Goal: Book appointment/travel/reservation

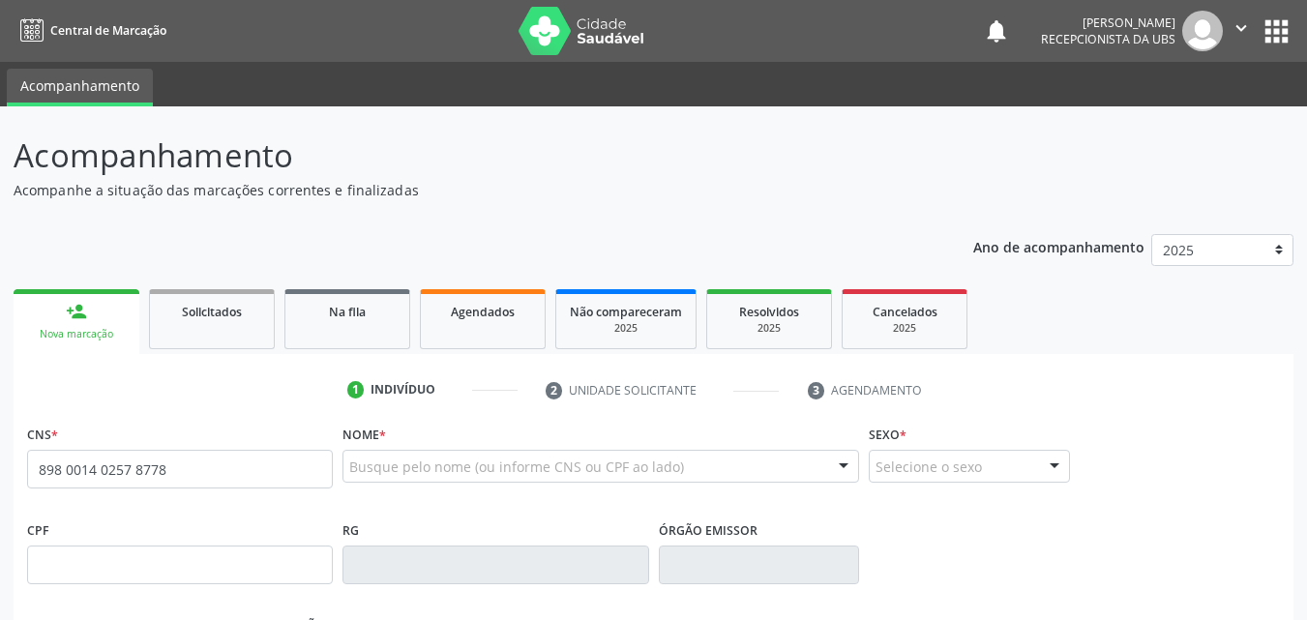
type input "898 0014 0257 8778"
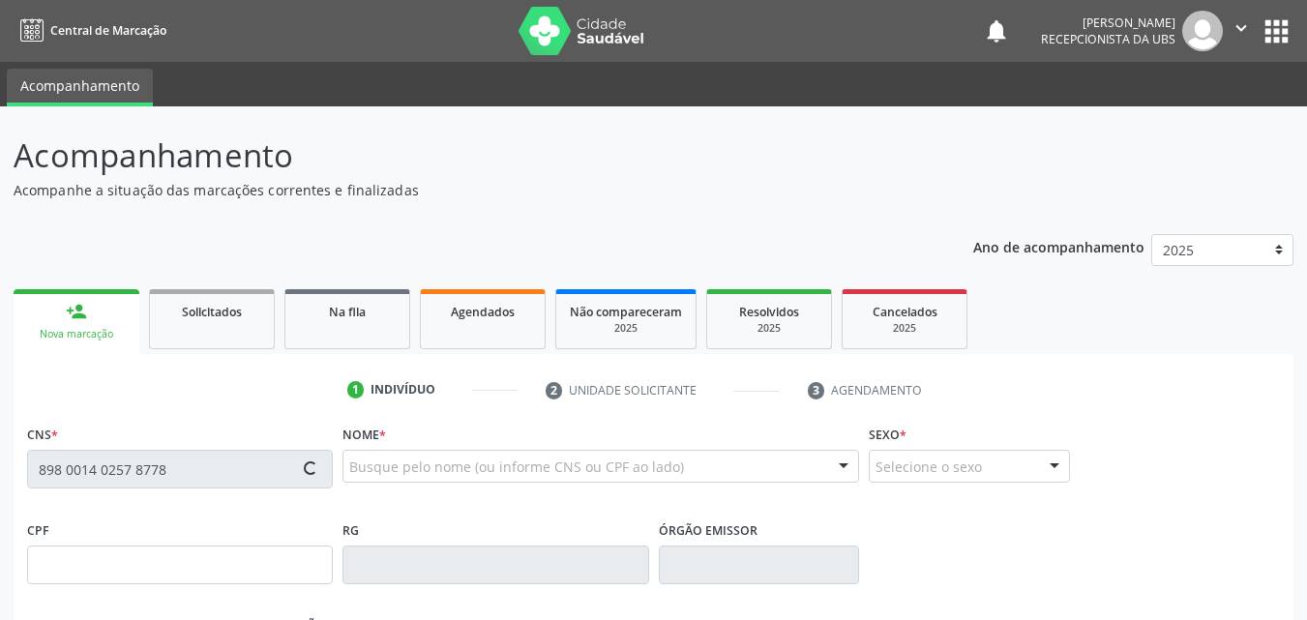
type input "040.752.555-65"
type input "[DATE]"
type input "[PERSON_NAME]"
type input "[PHONE_NUMBER]"
type input "71"
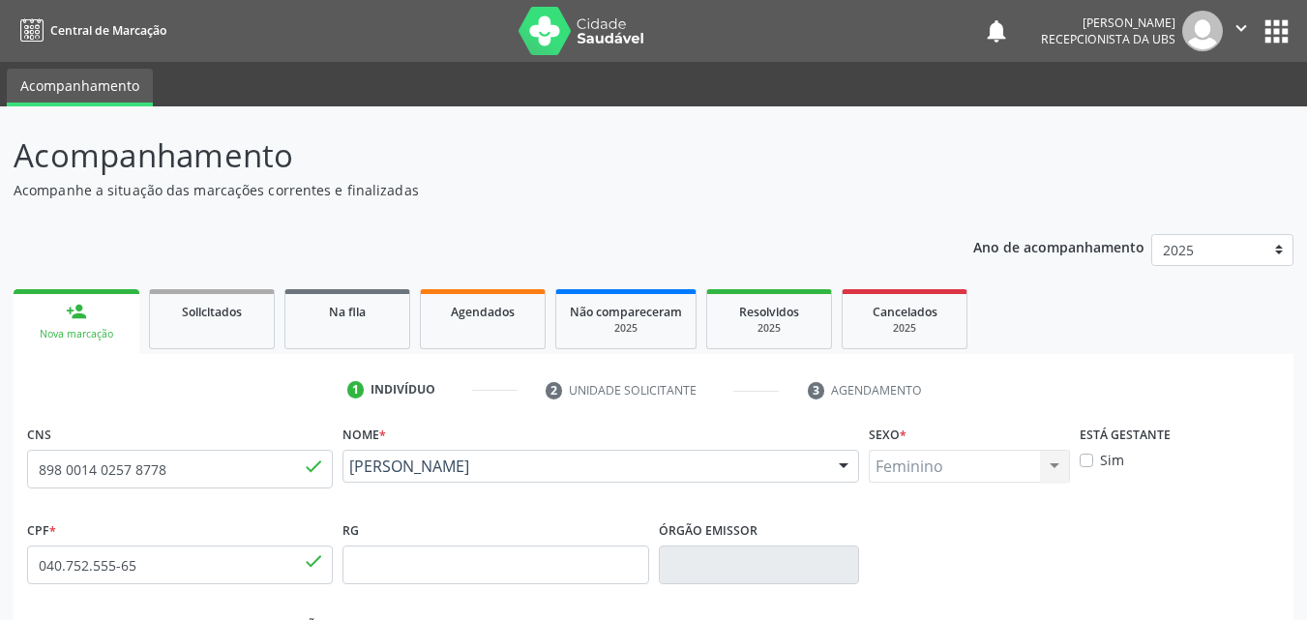
drag, startPoint x: 579, startPoint y: 489, endPoint x: 348, endPoint y: 475, distance: 231.6
click at [348, 475] on div "[PERSON_NAME] [PERSON_NAME] CNS: 898 0014 0257 8778 CPF: 040.752.555-65 Nascime…" at bounding box center [600, 473] width 516 height 46
copy span "[PERSON_NAME]"
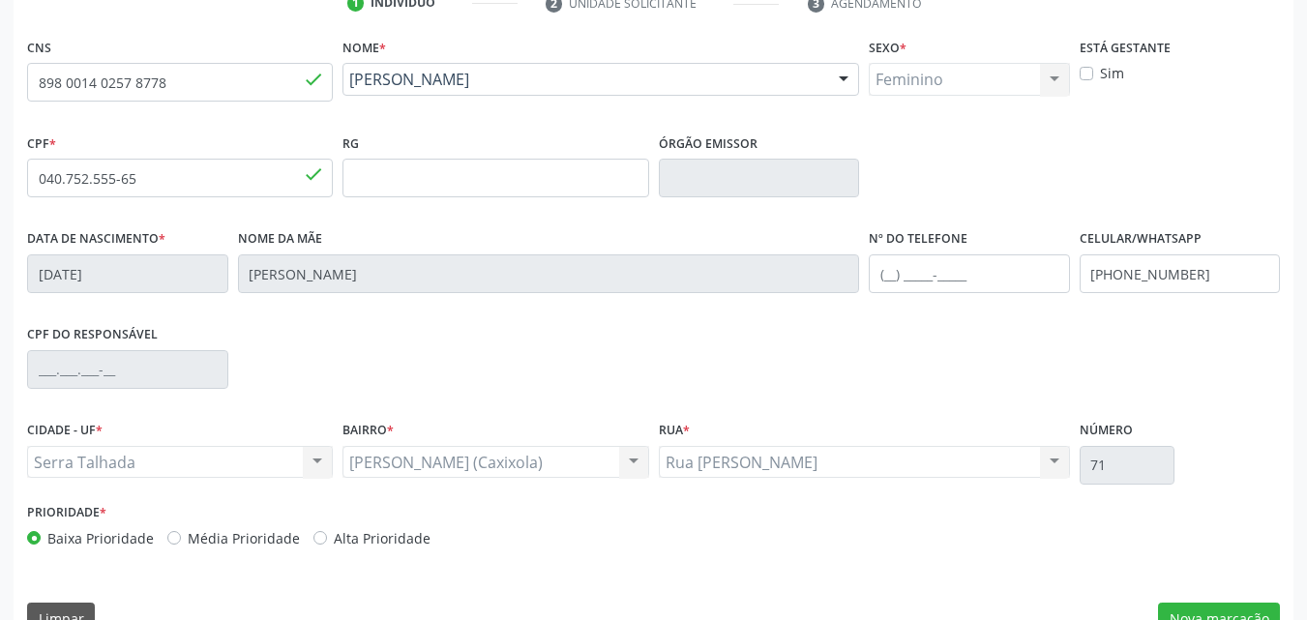
scroll to position [428, 0]
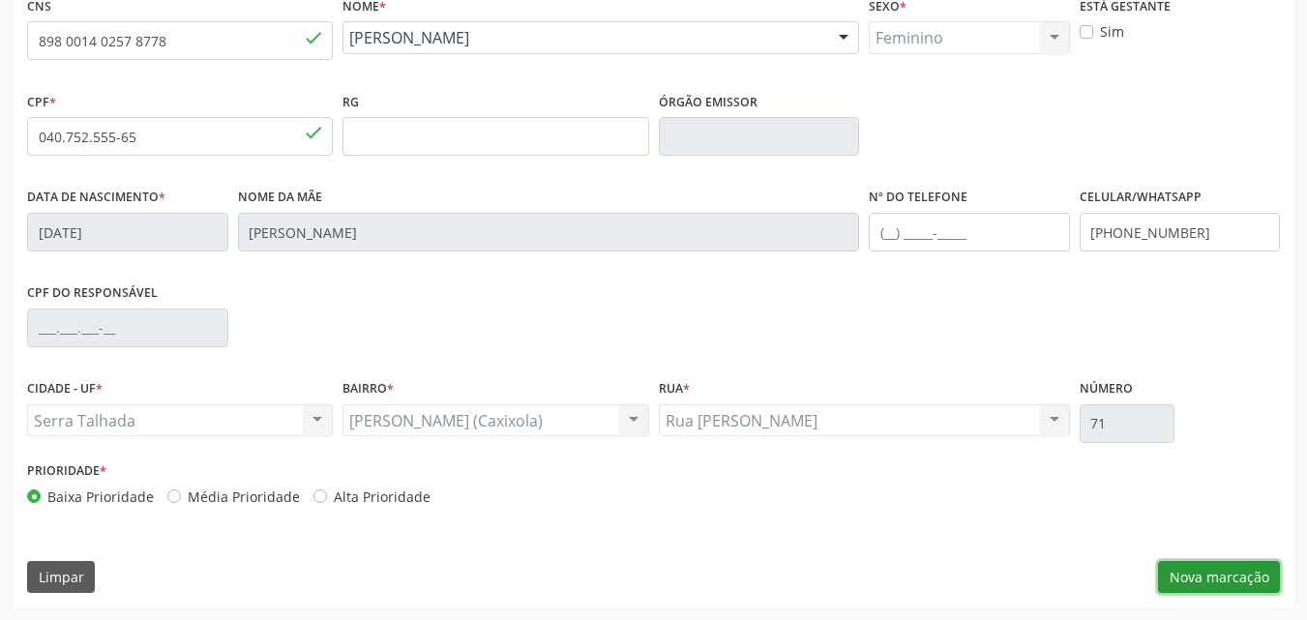
click at [1196, 584] on button "Nova marcação" at bounding box center [1219, 577] width 122 height 33
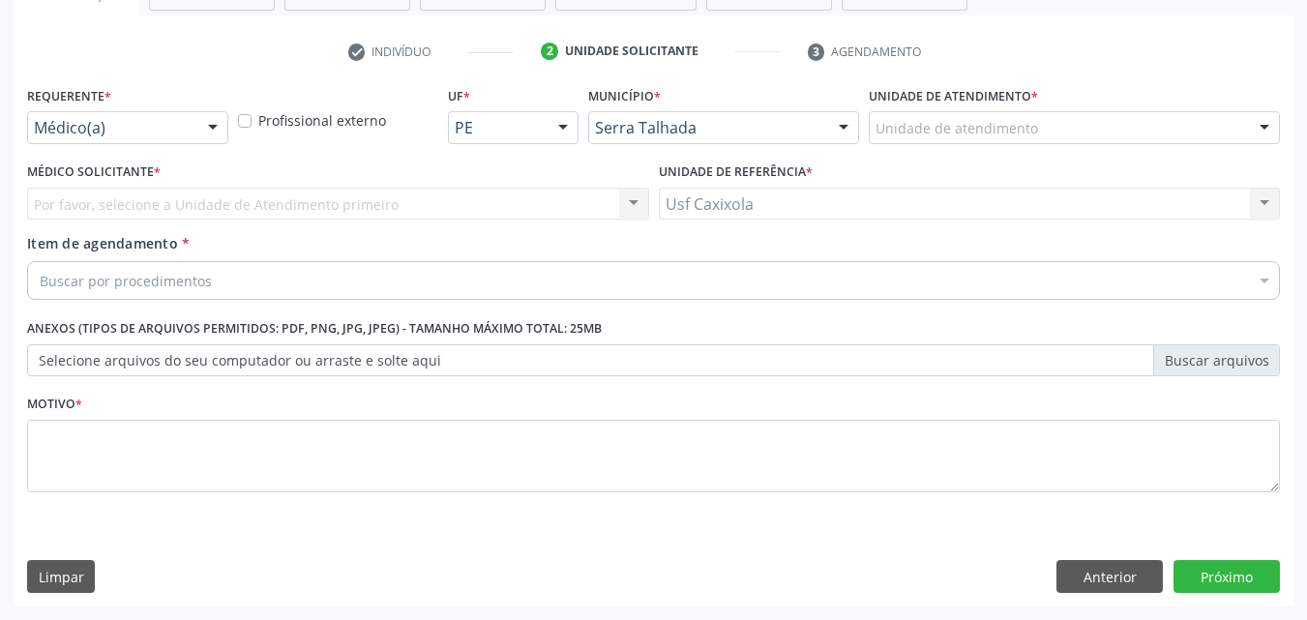
scroll to position [339, 0]
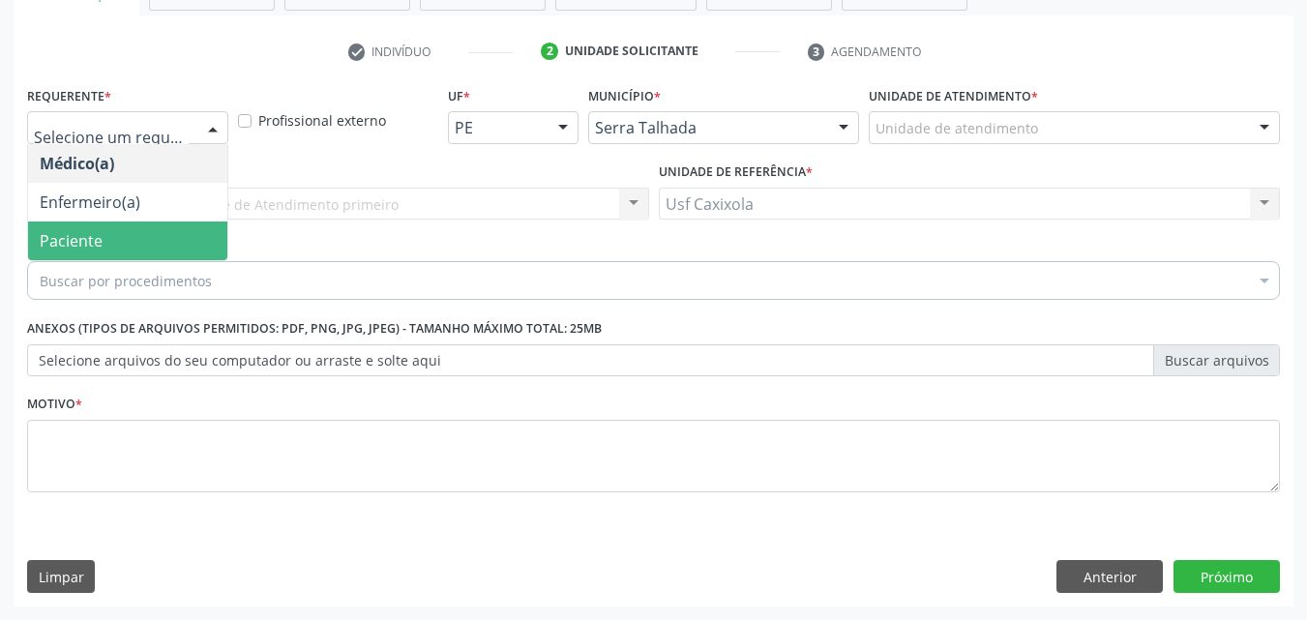
click at [163, 239] on span "Paciente" at bounding box center [127, 240] width 199 height 39
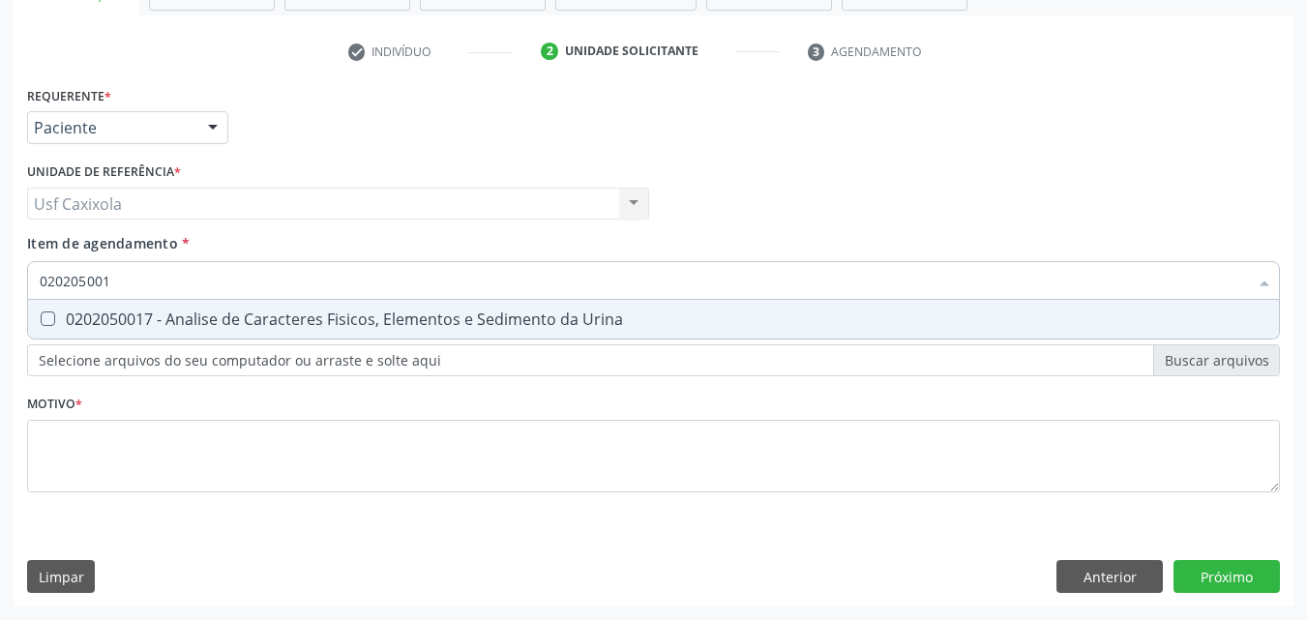
type input "0202050017"
click at [202, 317] on div "0202050017 - Analise de Caracteres Fisicos, Elementos e Sedimento da Urina" at bounding box center [653, 318] width 1227 height 15
checkbox Urina "true"
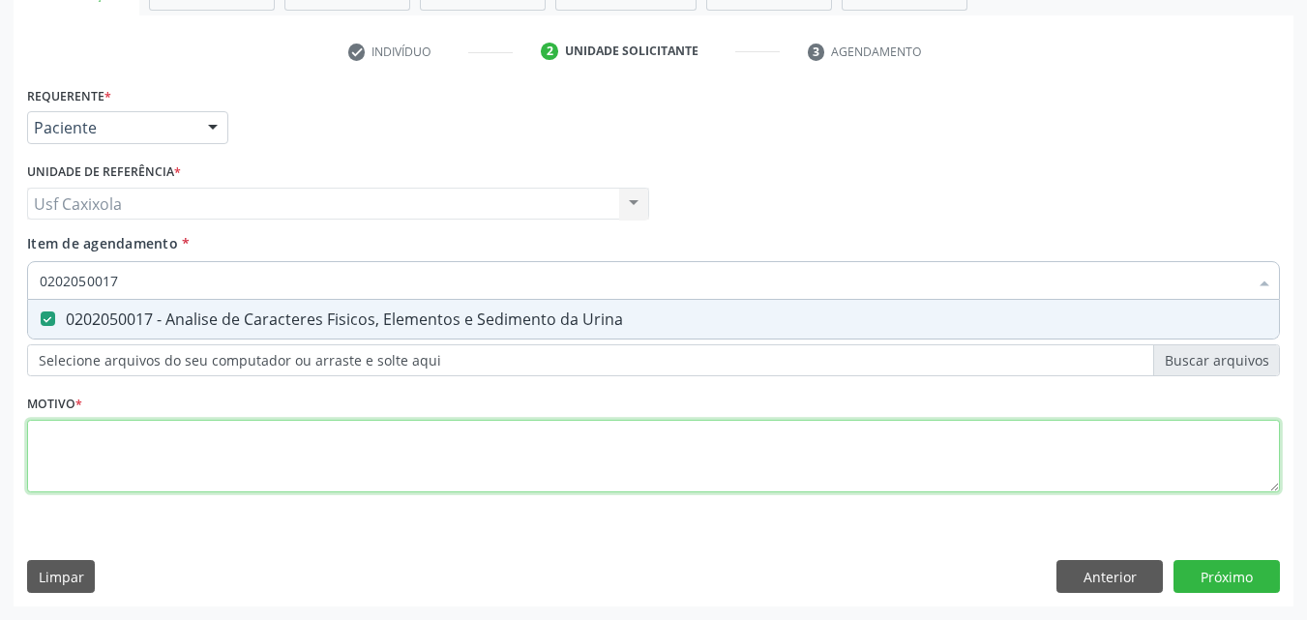
click at [297, 445] on div "Requerente * Paciente Médico(a) Enfermeiro(a) Paciente Nenhum resultado encontr…" at bounding box center [653, 300] width 1252 height 438
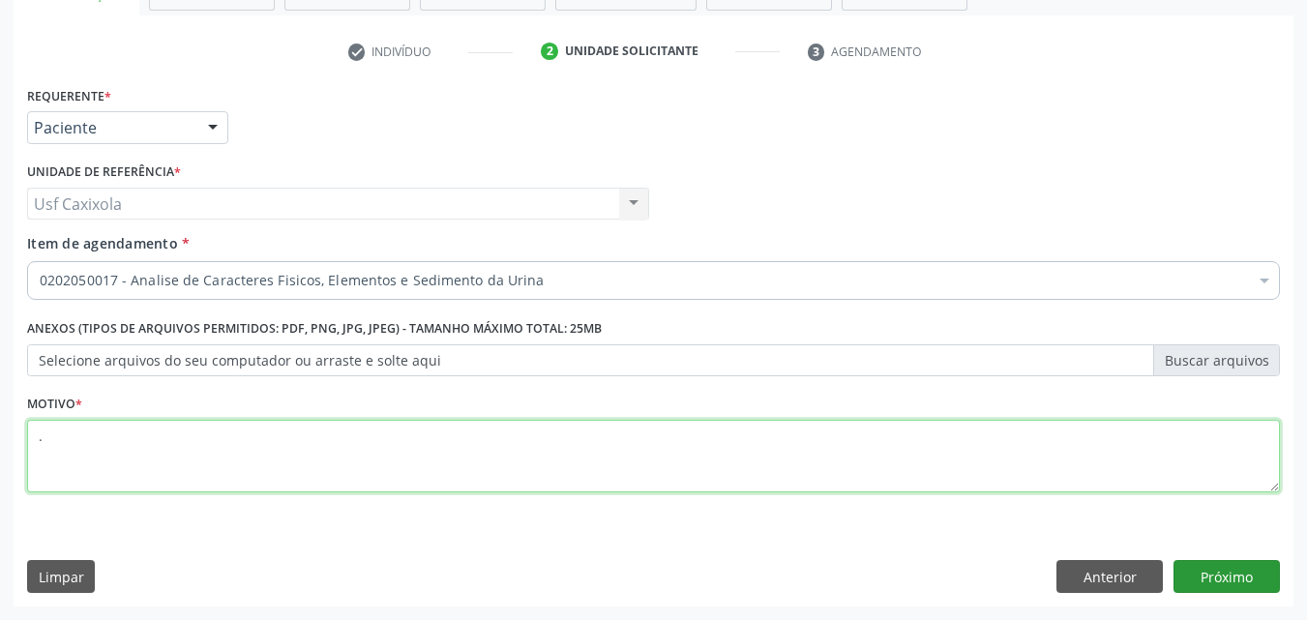
type textarea "."
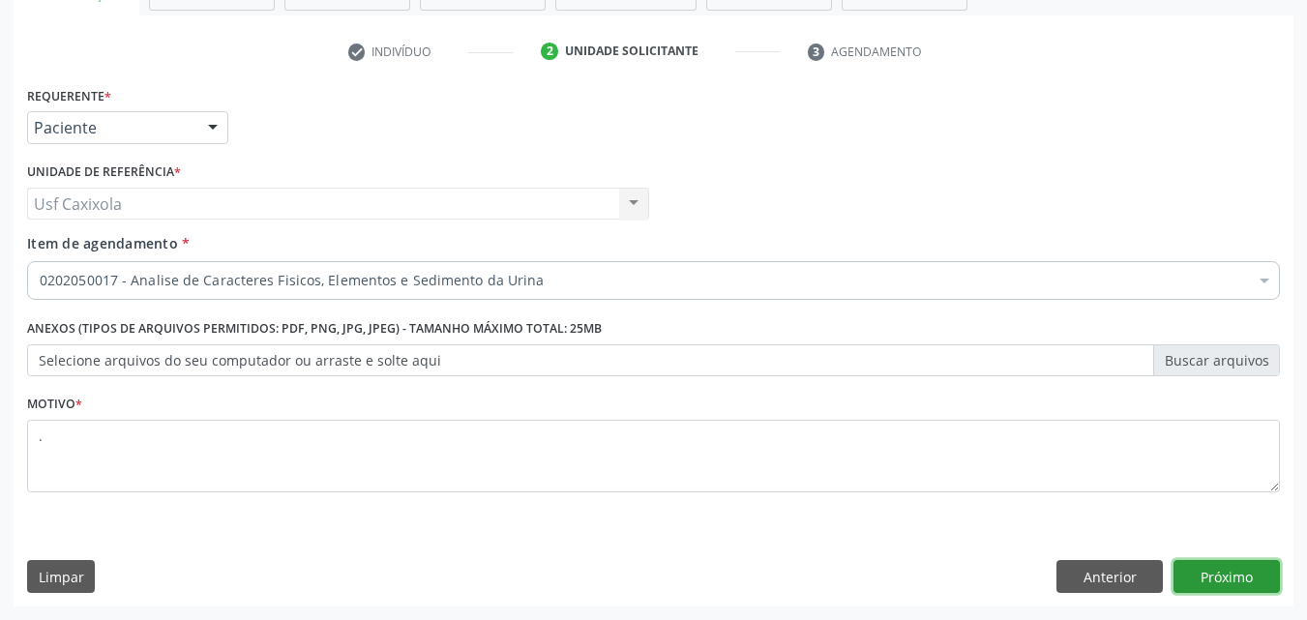
click at [1190, 574] on button "Próximo" at bounding box center [1226, 576] width 106 height 33
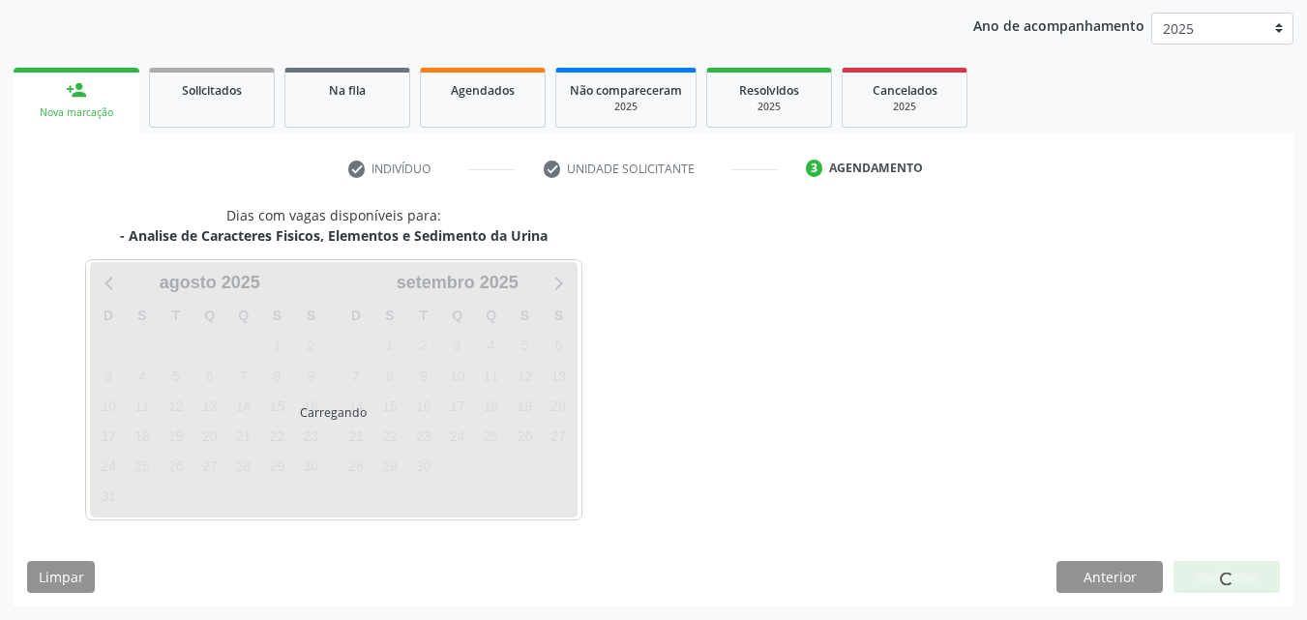
scroll to position [221, 0]
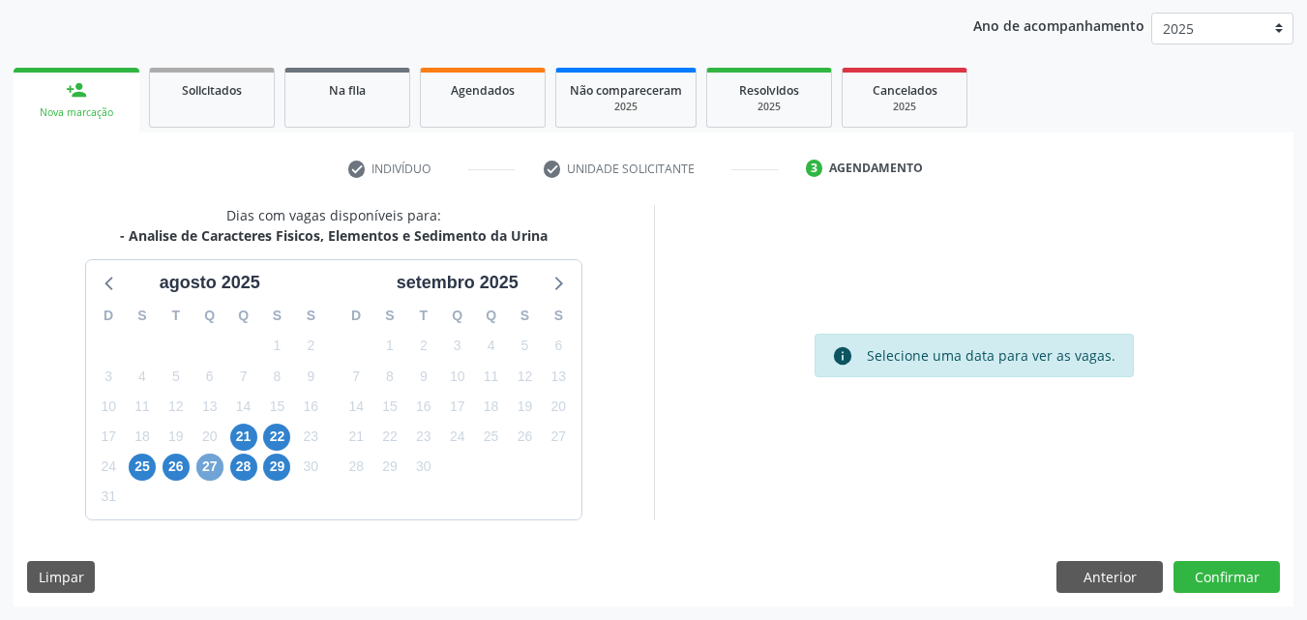
click at [209, 470] on span "27" at bounding box center [209, 467] width 27 height 27
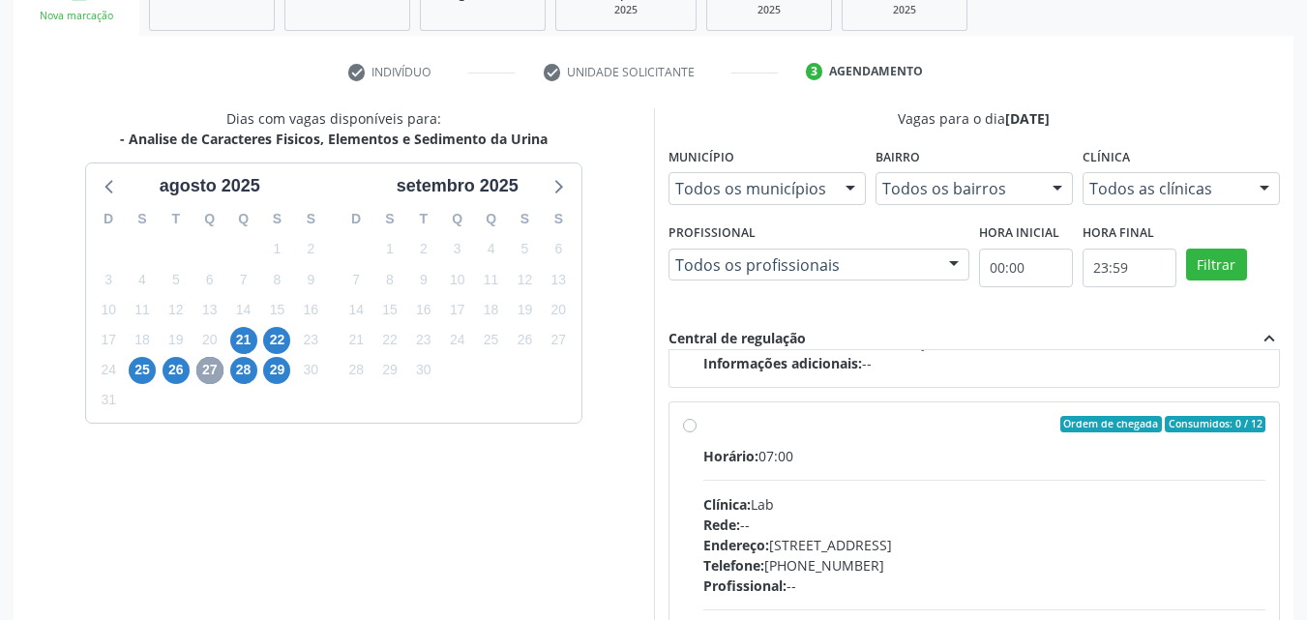
scroll to position [983, 0]
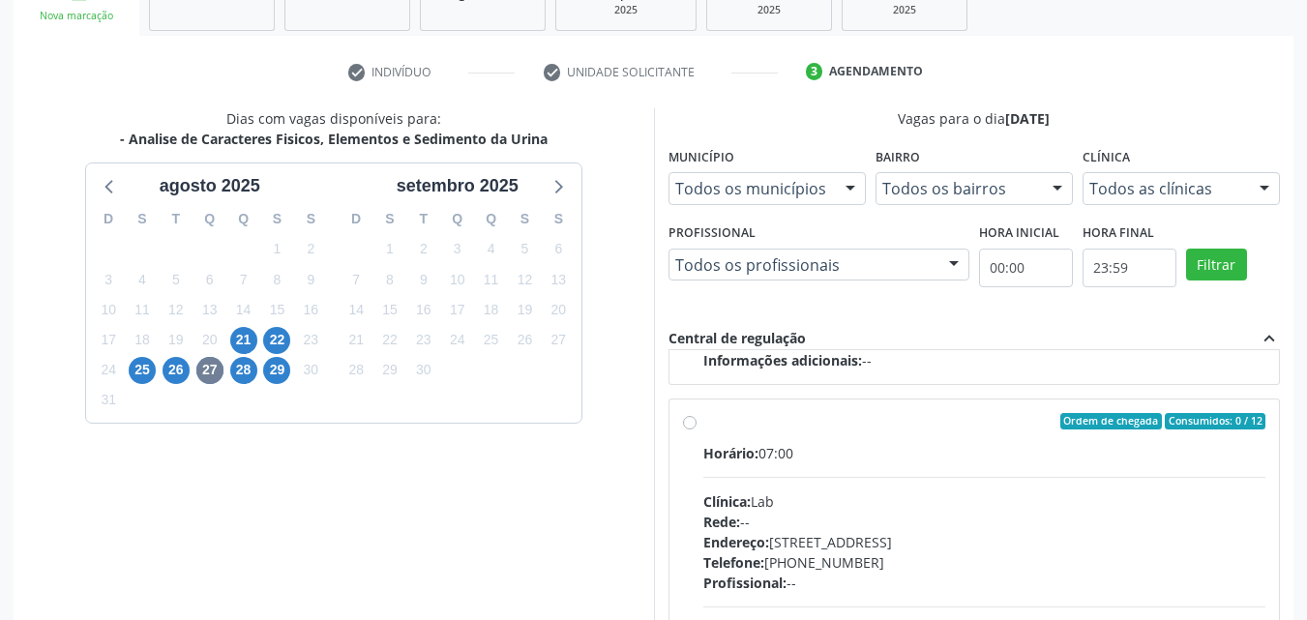
click at [715, 429] on div "Ordem de chegada Consumidos: 0 / 12" at bounding box center [984, 421] width 563 height 17
click at [696, 429] on input "Ordem de chegada Consumidos: 0 / 12 Horário: 07:00 Clínica: Lab Rede: -- Endere…" at bounding box center [690, 421] width 14 height 17
radio input "true"
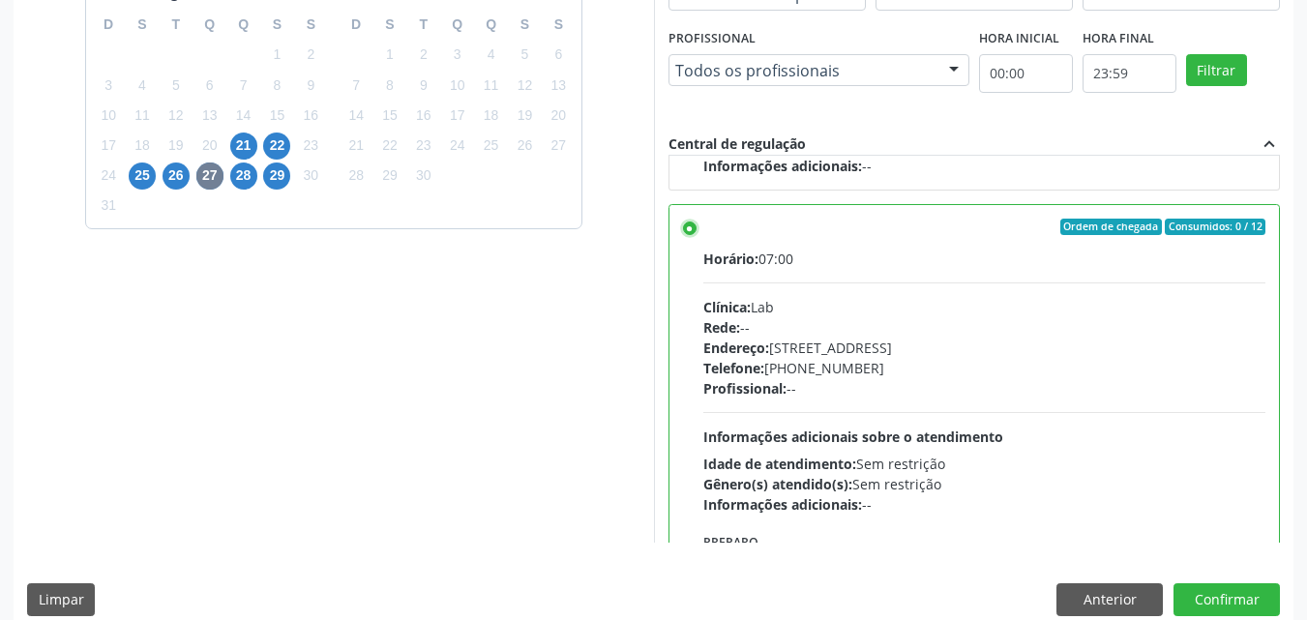
scroll to position [536, 0]
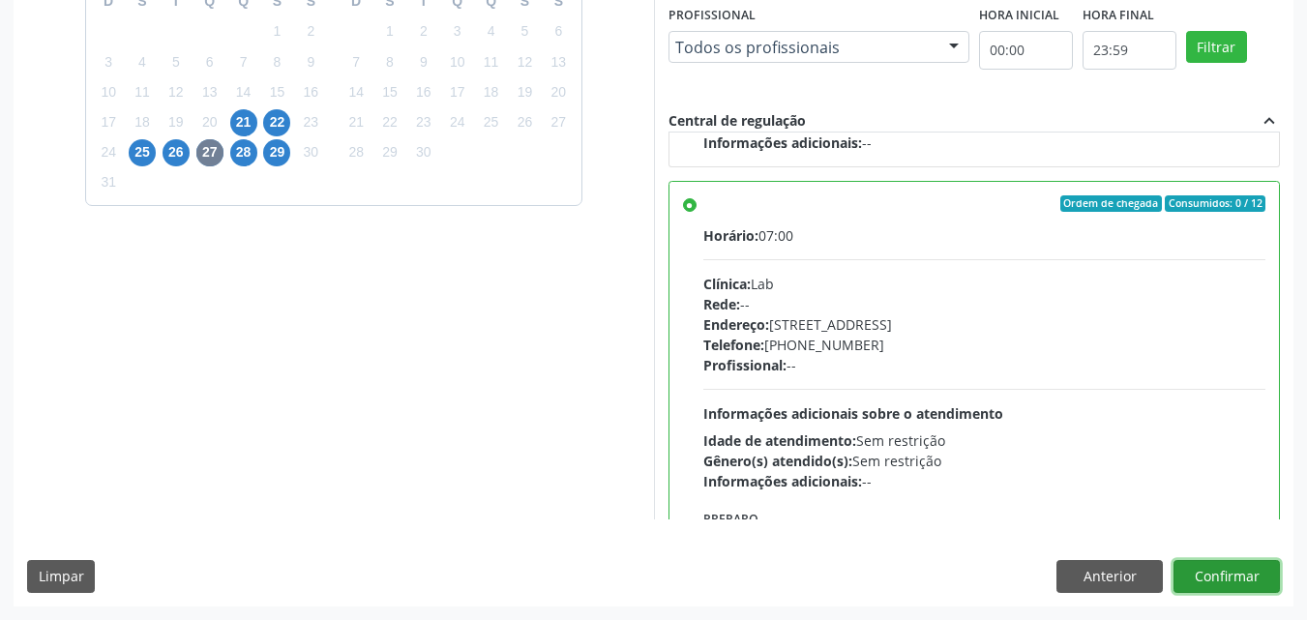
click at [1239, 566] on button "Confirmar" at bounding box center [1226, 576] width 106 height 33
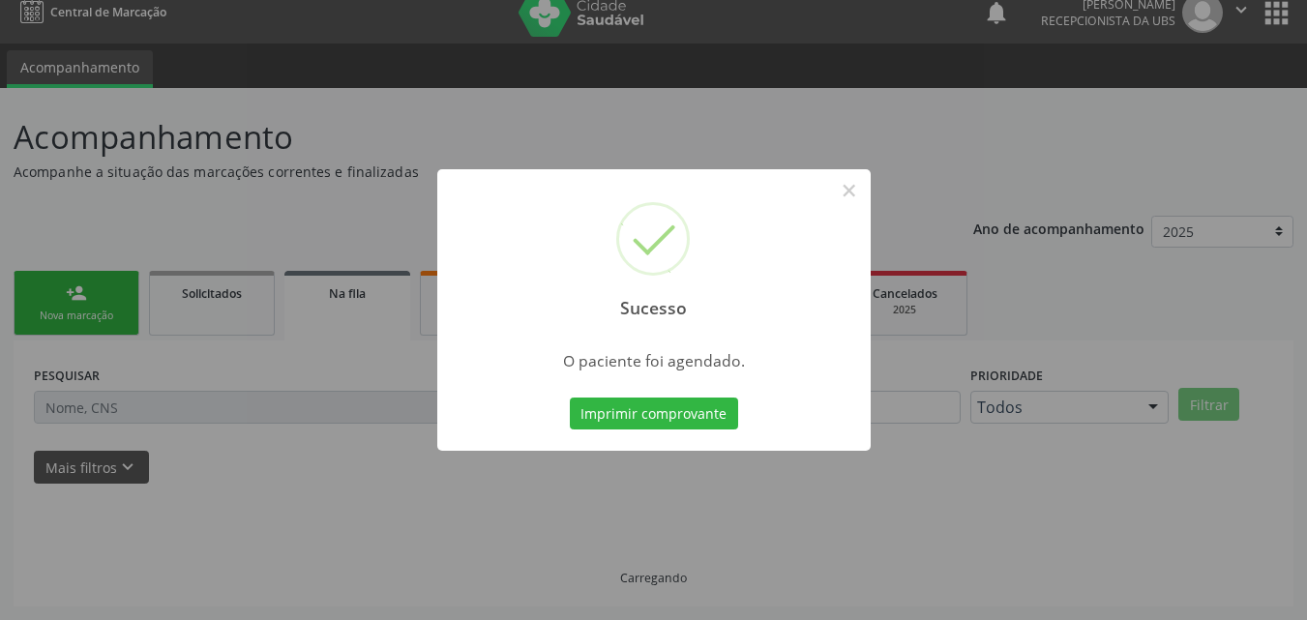
scroll to position [0, 0]
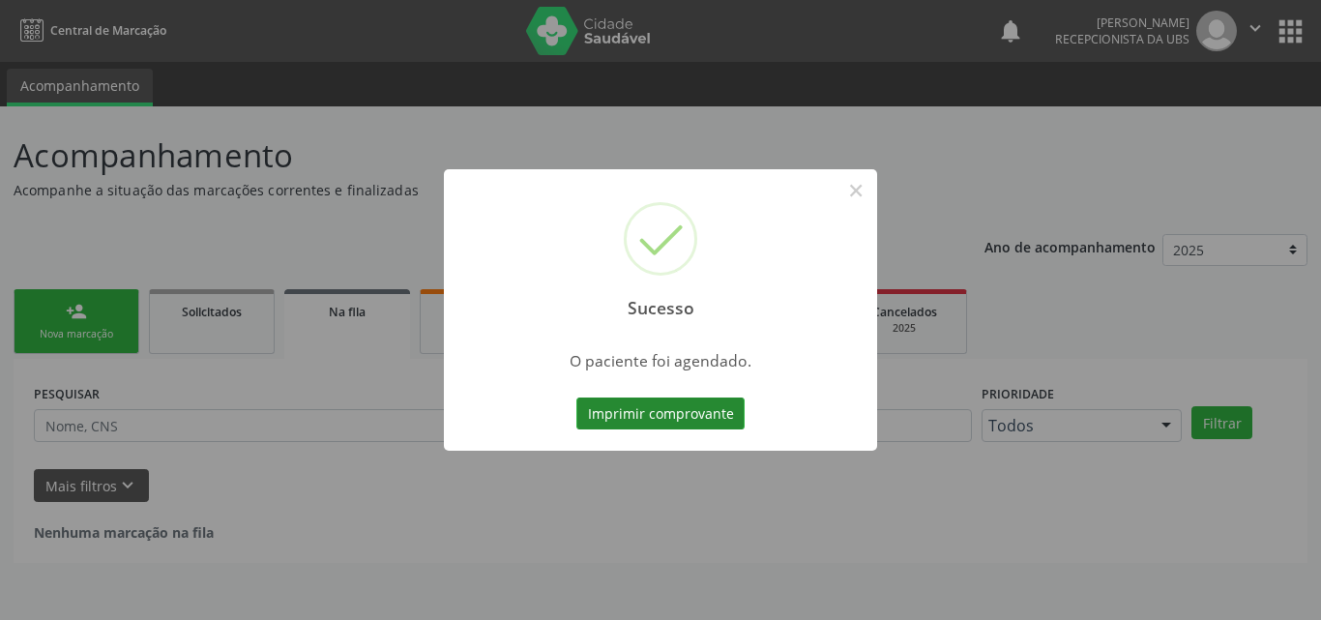
click at [692, 407] on button "Imprimir comprovante" at bounding box center [660, 414] width 168 height 33
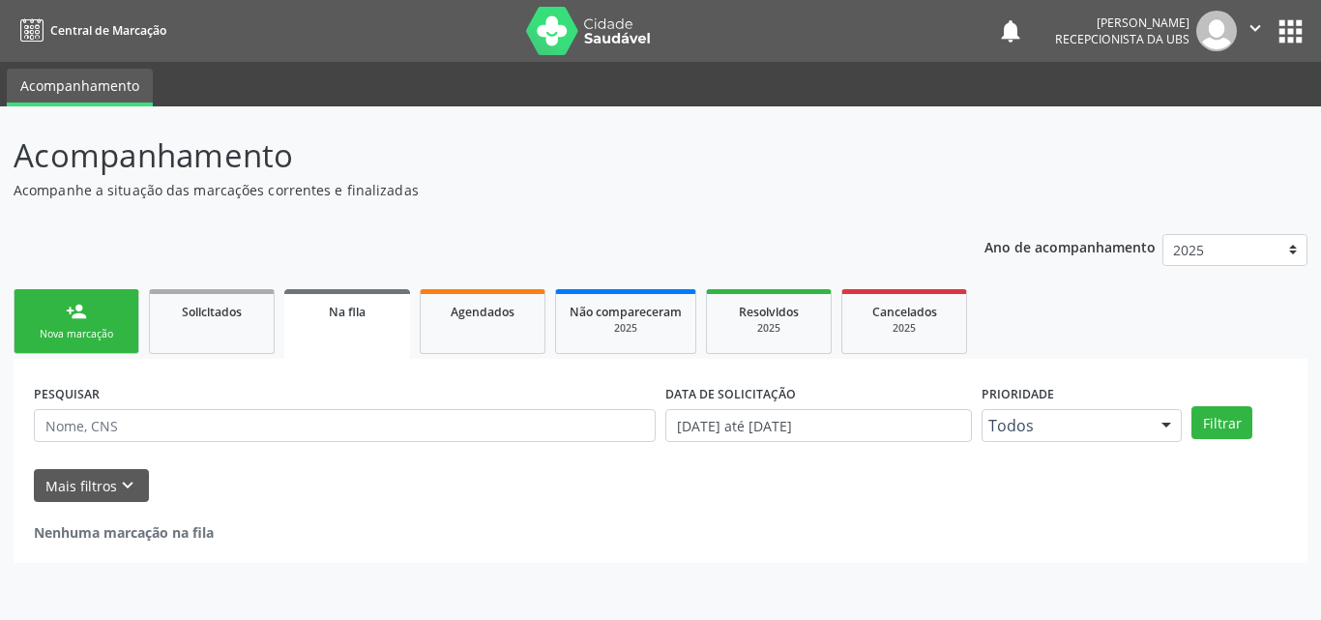
click at [100, 318] on link "person_add Nova marcação" at bounding box center [77, 321] width 126 height 65
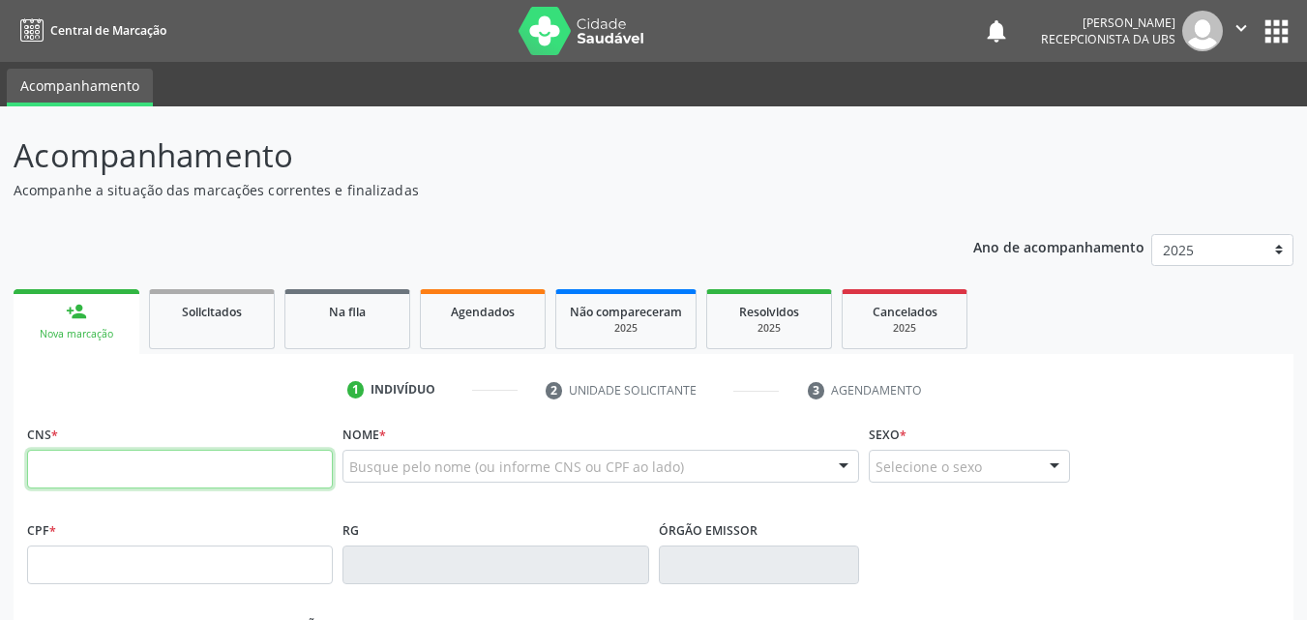
click at [135, 458] on input "text" at bounding box center [180, 469] width 306 height 39
